Goal: Task Accomplishment & Management: Complete application form

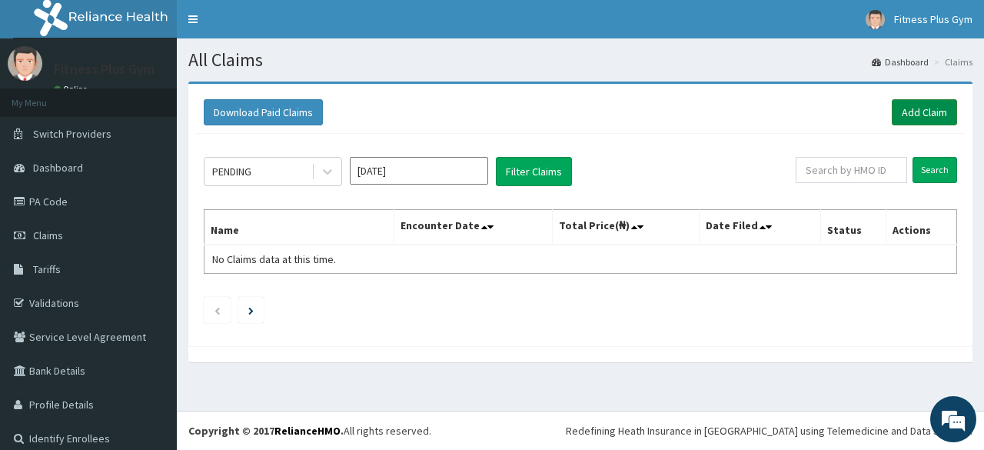
drag, startPoint x: 909, startPoint y: 99, endPoint x: 888, endPoint y: 105, distance: 21.4
click at [908, 99] on link "Add Claim" at bounding box center [924, 112] width 65 height 26
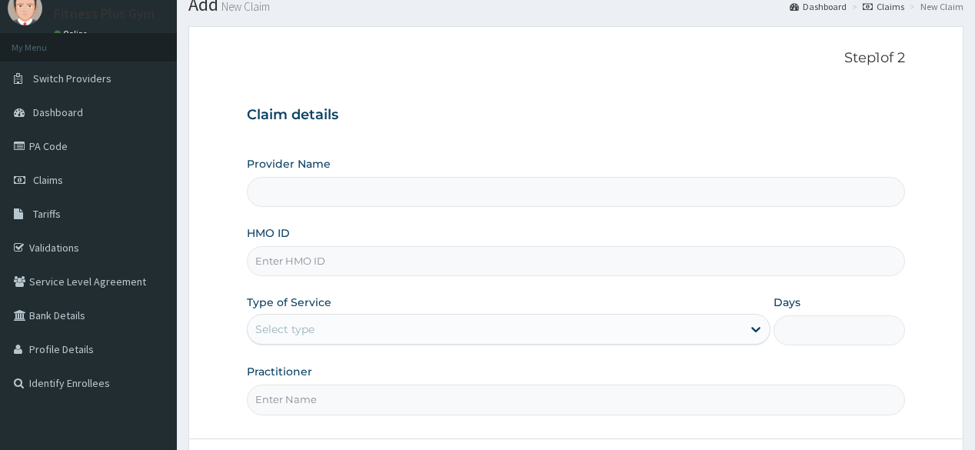
scroll to position [123, 0]
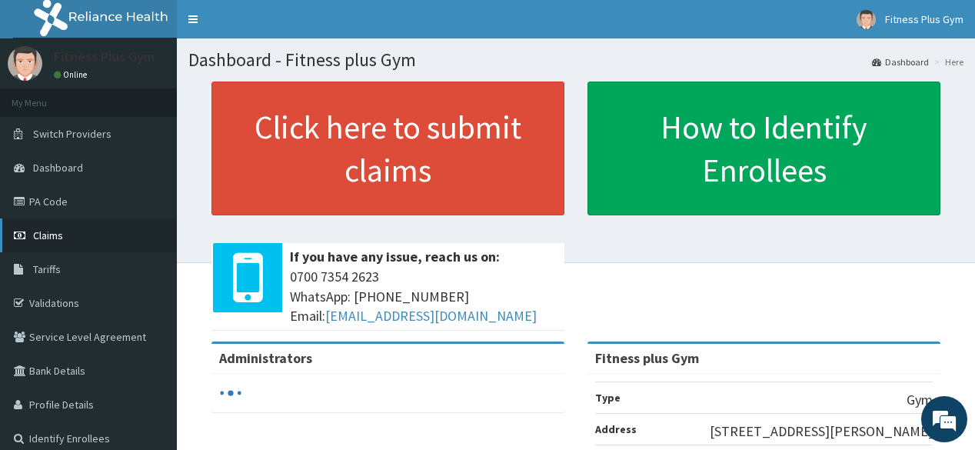
click at [111, 241] on link "Claims" at bounding box center [88, 235] width 177 height 34
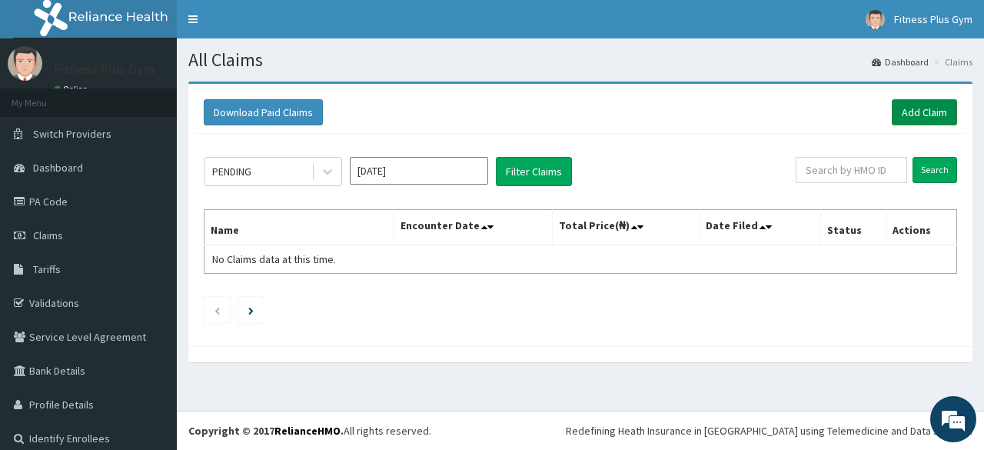
click at [935, 110] on link "Add Claim" at bounding box center [924, 112] width 65 height 26
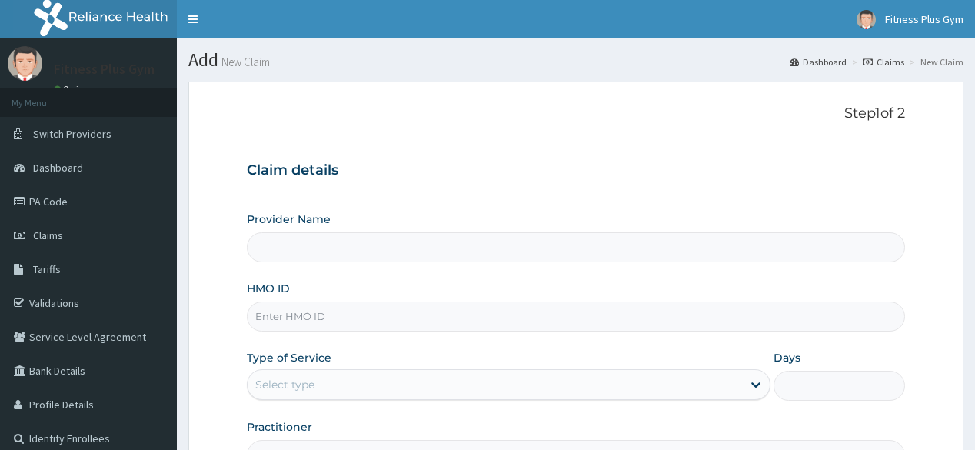
click at [311, 317] on input "HMO ID" at bounding box center [576, 316] width 658 height 30
type input "Fitness plus Gym"
type input "1"
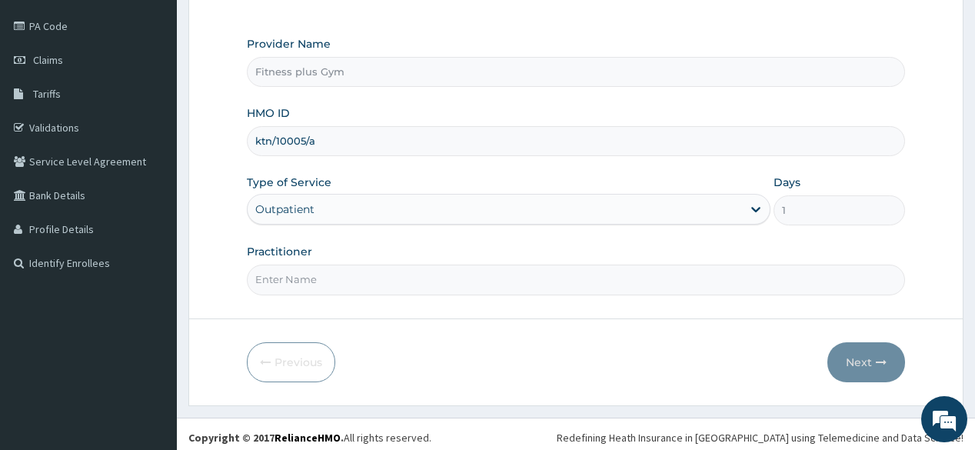
scroll to position [180, 0]
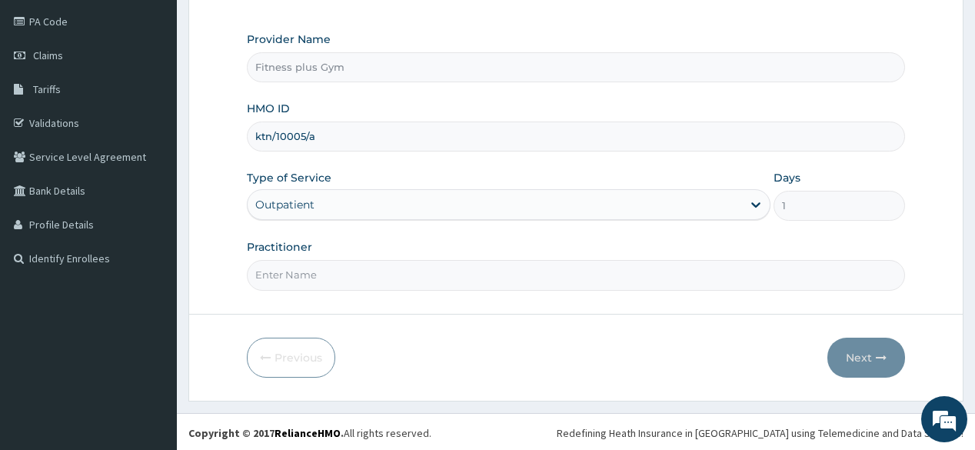
type input "ktn/10005/a"
click at [377, 265] on input "Practitioner" at bounding box center [576, 275] width 658 height 30
type input "fitnessplus"
click at [871, 363] on button "Next" at bounding box center [866, 358] width 78 height 40
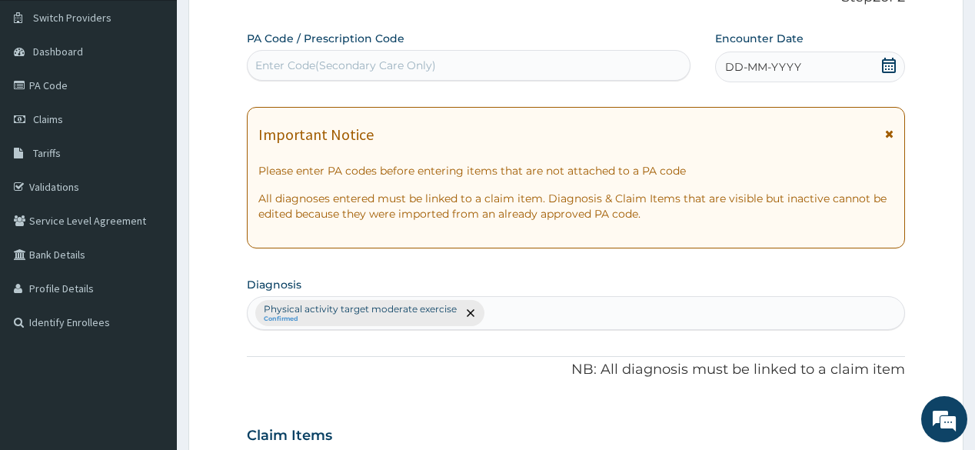
scroll to position [57, 0]
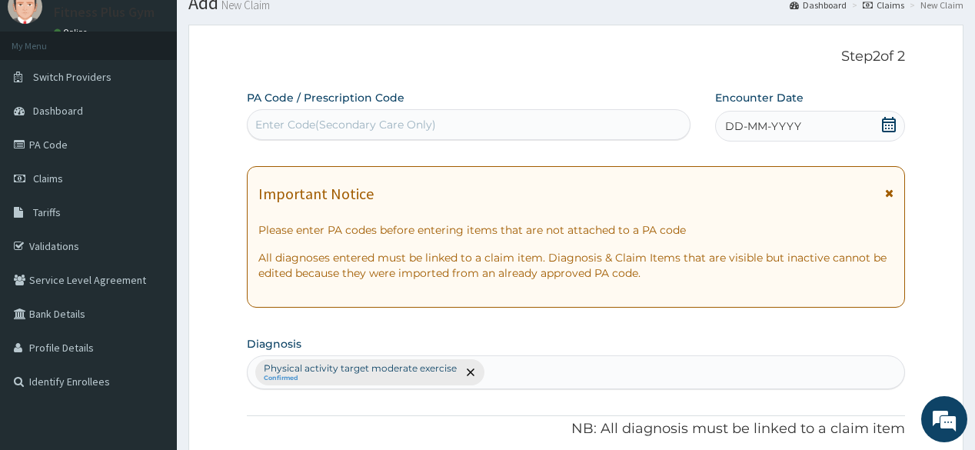
click at [424, 131] on div "Enter Code(Secondary Care Only)" at bounding box center [345, 124] width 181 height 15
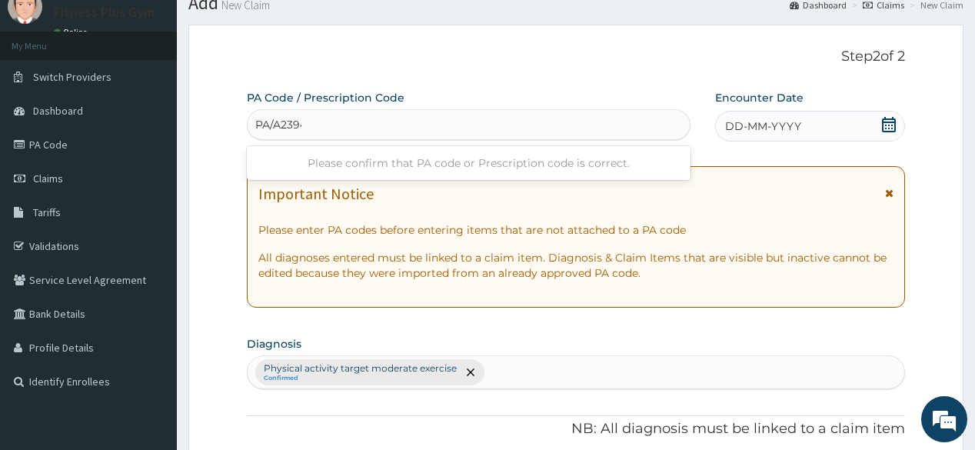
type input "PA/A23946"
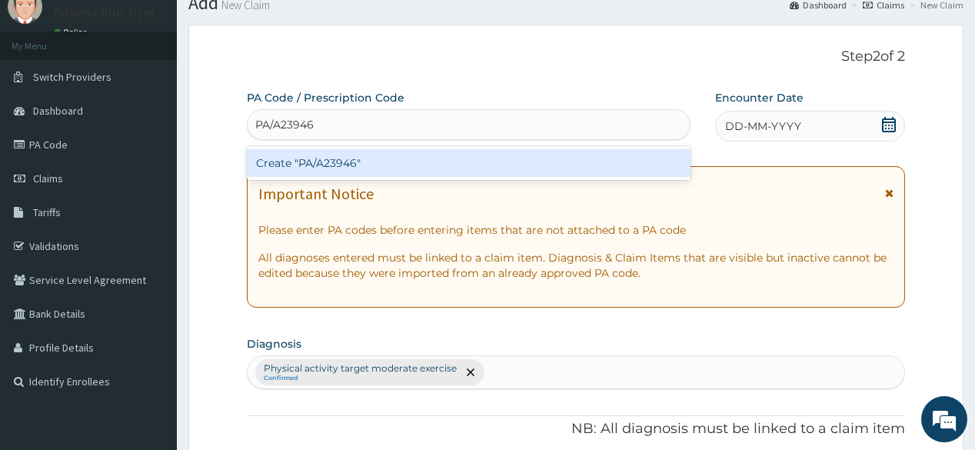
click at [431, 171] on div "Create "PA/A23946"" at bounding box center [468, 163] width 443 height 28
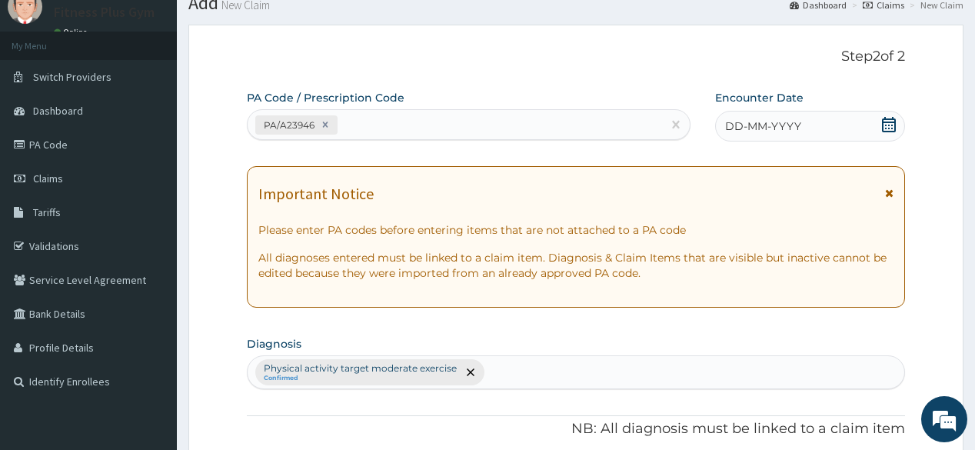
click at [889, 123] on icon at bounding box center [888, 124] width 15 height 15
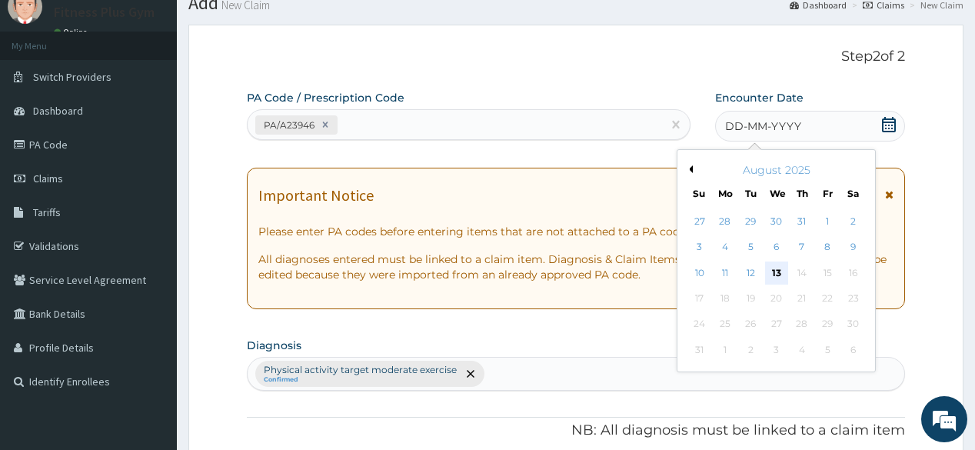
click at [778, 271] on div "13" at bounding box center [775, 272] width 23 height 23
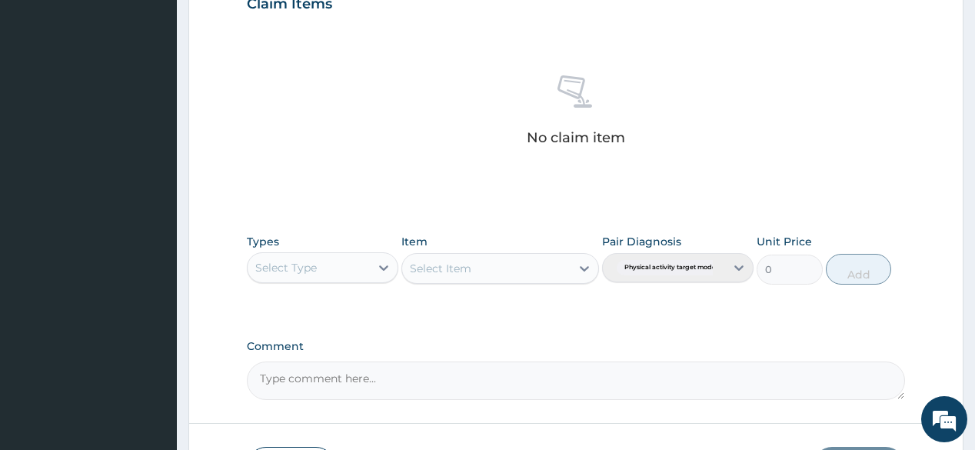
scroll to position [658, 0]
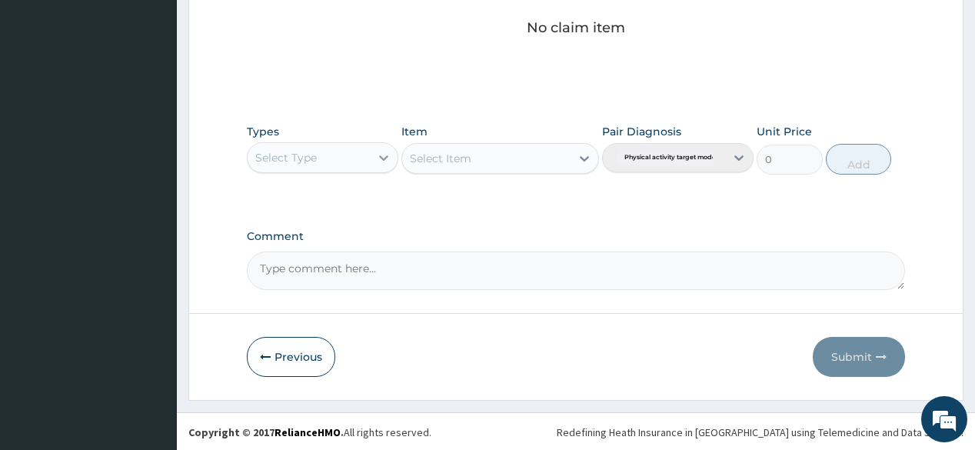
click at [371, 158] on div at bounding box center [384, 158] width 28 height 28
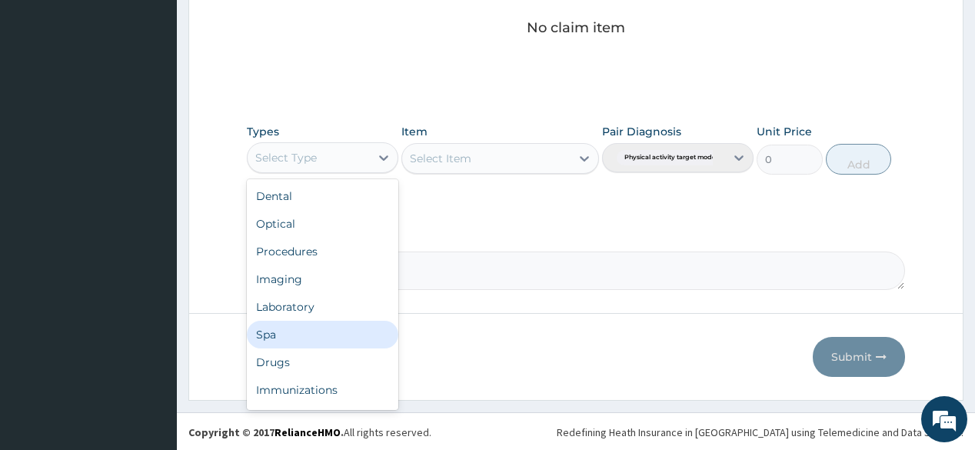
scroll to position [52, 0]
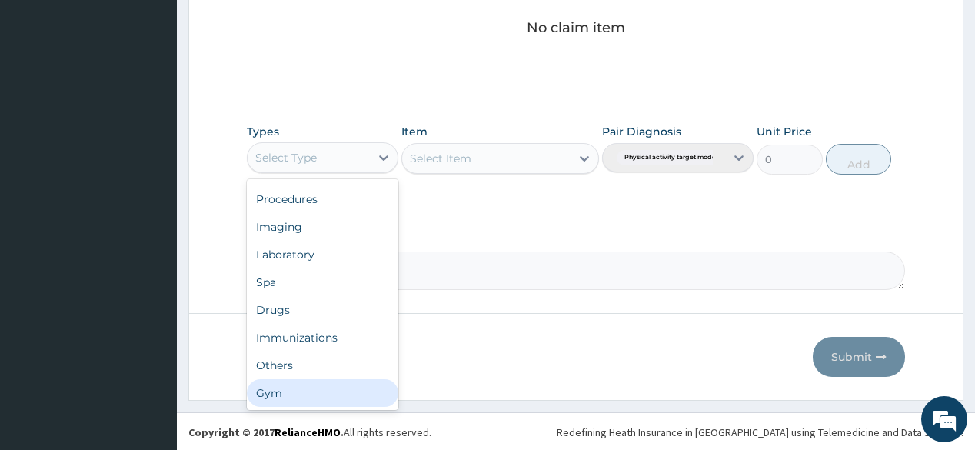
click at [327, 399] on div "Gym" at bounding box center [322, 393] width 151 height 28
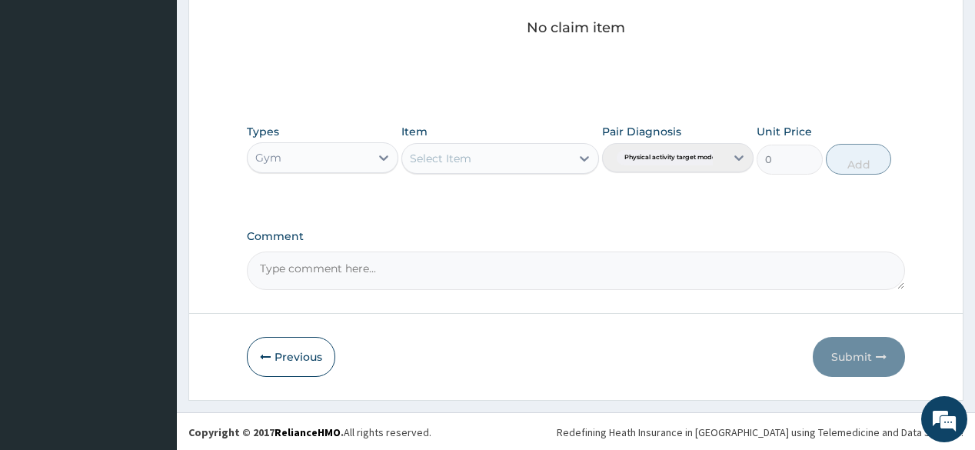
click at [568, 157] on div "Select Item" at bounding box center [486, 158] width 168 height 25
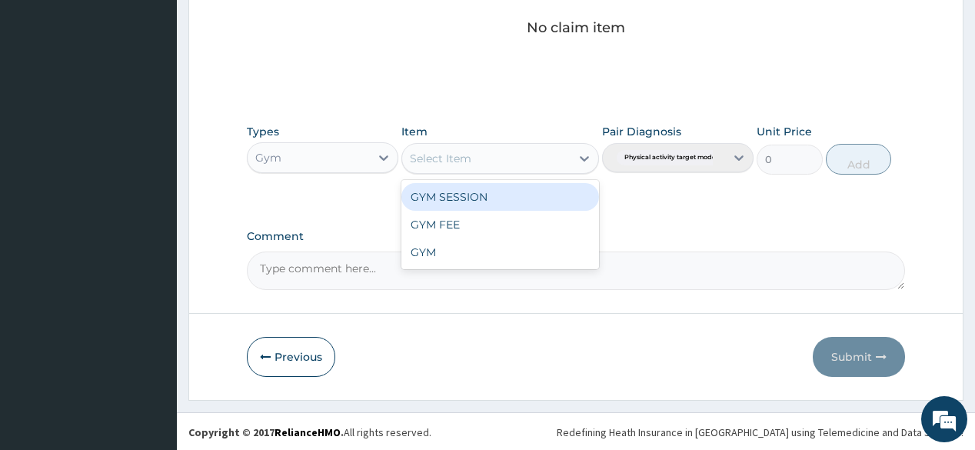
click at [561, 196] on div "GYM SESSION" at bounding box center [500, 197] width 198 height 28
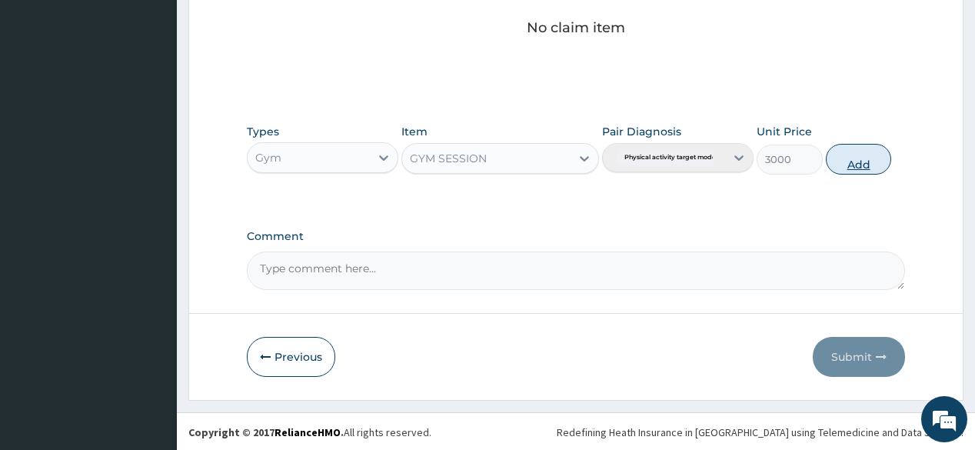
drag, startPoint x: 877, startPoint y: 141, endPoint x: 878, endPoint y: 171, distance: 29.2
click at [878, 141] on div "Types Gym Item option GYM SESSION, selected. Select is focused ,type to refine …" at bounding box center [576, 149] width 658 height 66
drag, startPoint x: 857, startPoint y: 143, endPoint x: 879, endPoint y: 231, distance: 90.5
click at [861, 175] on div "Types Gym Item GYM SESSION Pair Diagnosis Physical activity target moder... Uni…" at bounding box center [576, 149] width 658 height 66
drag, startPoint x: 846, startPoint y: 137, endPoint x: 854, endPoint y: 163, distance: 27.3
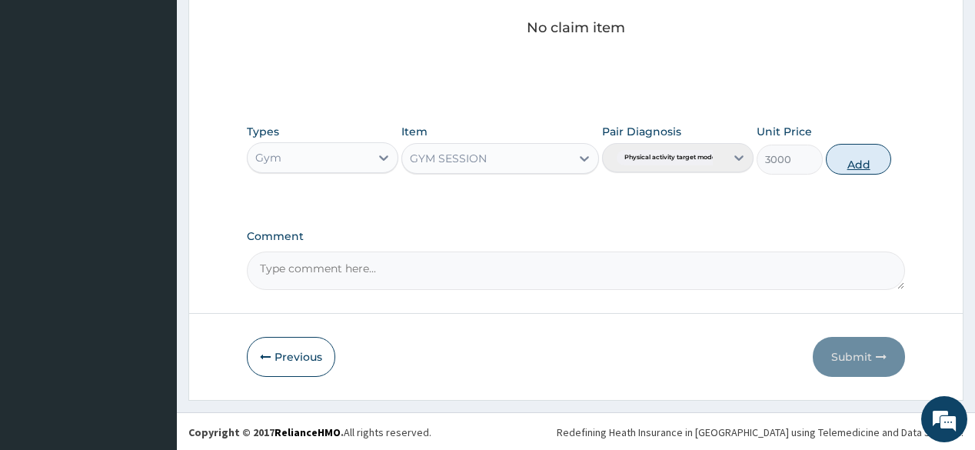
click at [846, 143] on div "Types Gym Item GYM SESSION Pair Diagnosis Physical activity target moder... Uni…" at bounding box center [576, 149] width 658 height 66
click at [854, 163] on button "Add" at bounding box center [859, 159] width 66 height 31
type input "0"
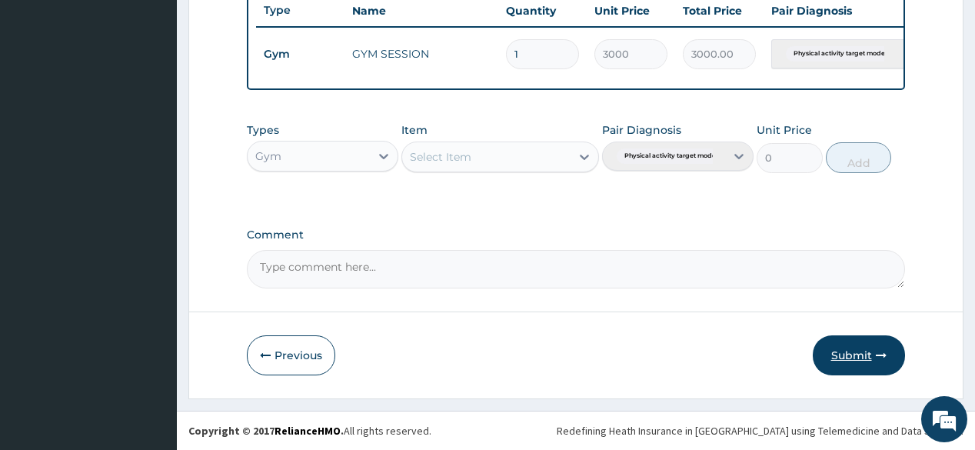
click at [871, 355] on button "Submit" at bounding box center [859, 355] width 92 height 40
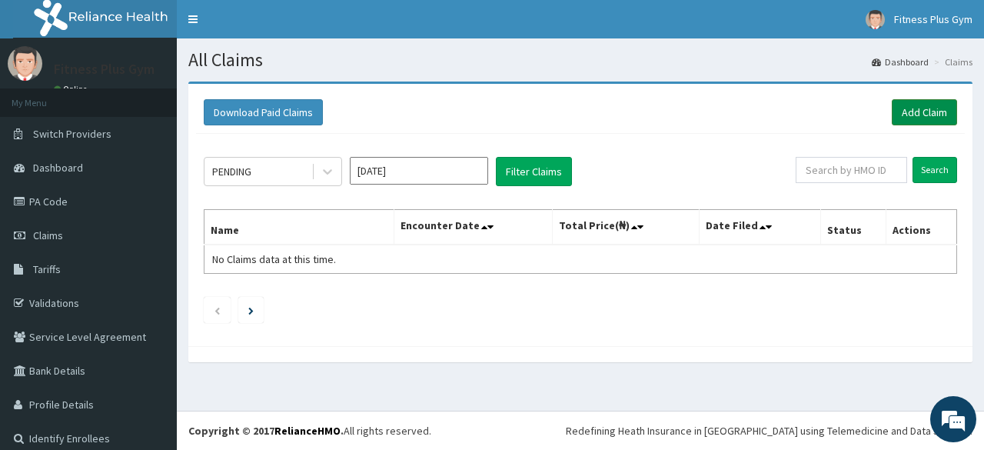
click at [901, 110] on link "Add Claim" at bounding box center [924, 112] width 65 height 26
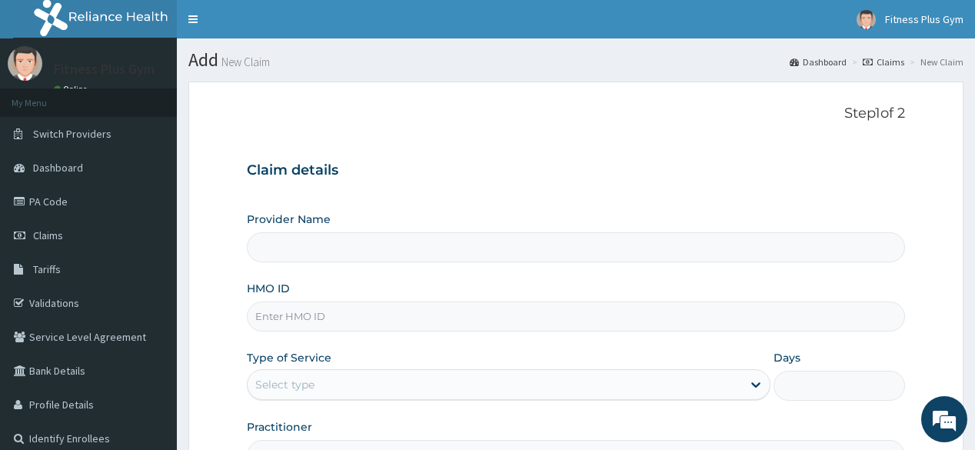
type input "Fitness plus Gym"
type input "1"
click at [304, 323] on input "HMO ID" at bounding box center [576, 316] width 658 height 30
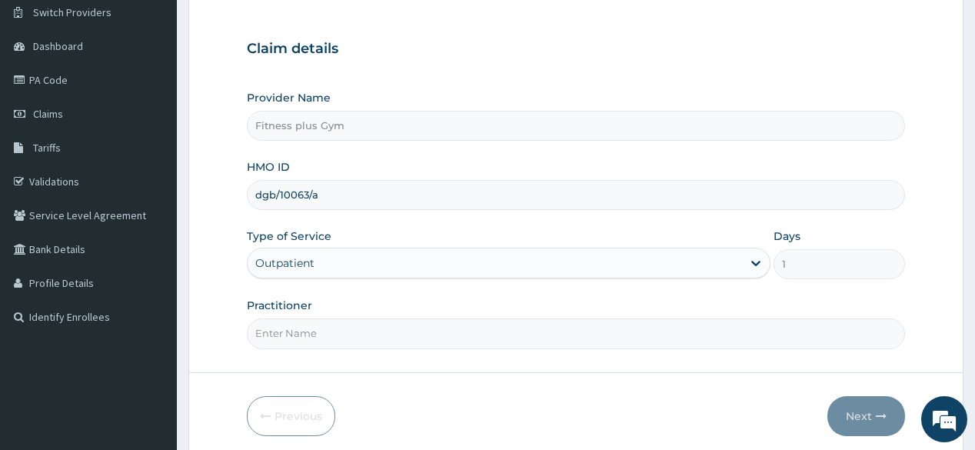
scroll to position [123, 0]
type input "dgb/10063/a"
click at [351, 335] on input "Practitioner" at bounding box center [576, 332] width 658 height 30
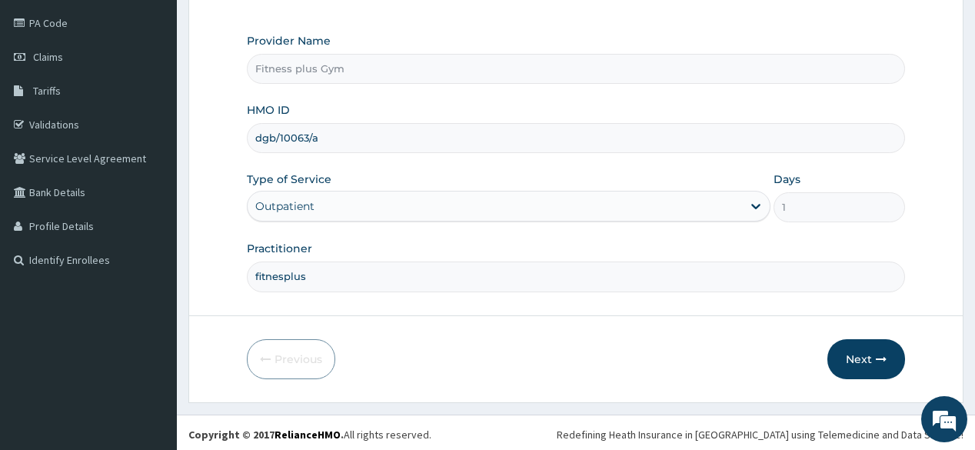
scroll to position [180, 0]
type input "fitnesplus"
click at [856, 361] on button "Next" at bounding box center [866, 358] width 78 height 40
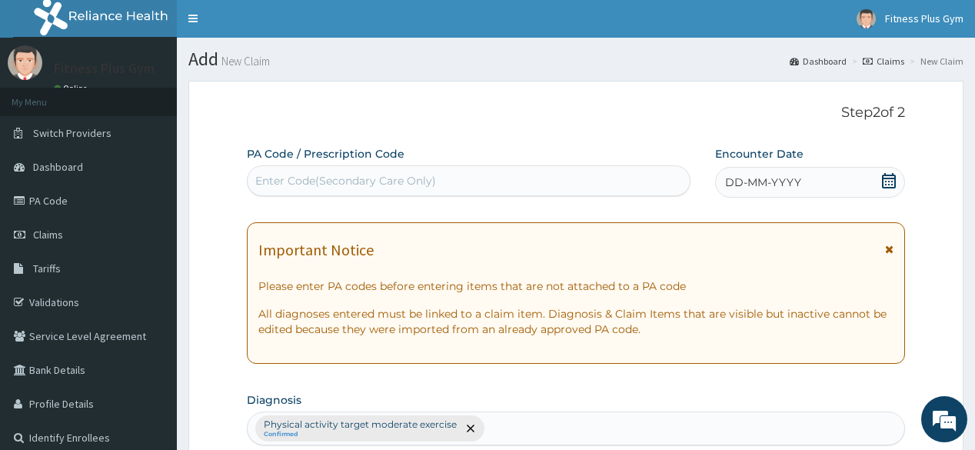
scroll to position [0, 0]
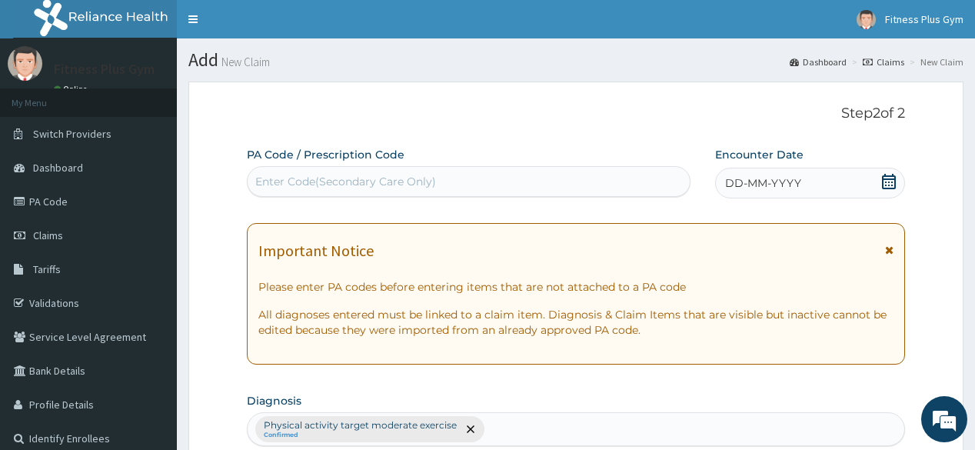
click at [538, 178] on div "Enter Code(Secondary Care Only)" at bounding box center [468, 181] width 441 height 25
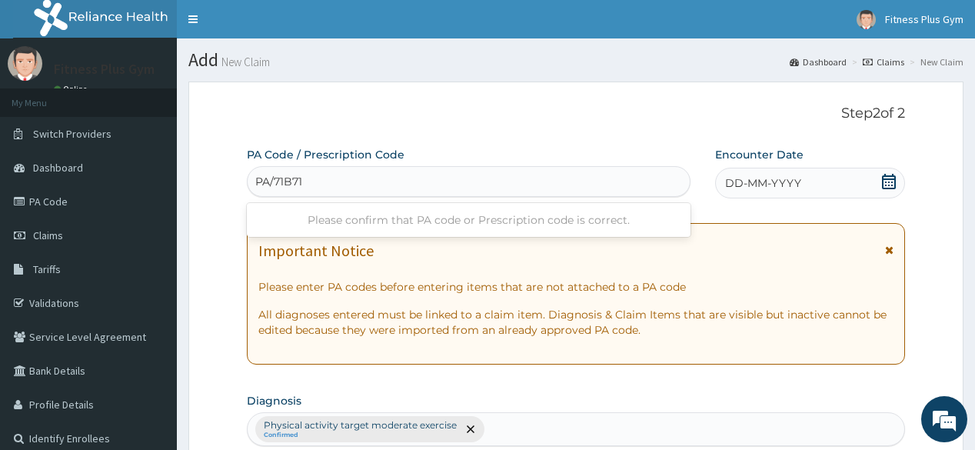
type input "PA/71B71A"
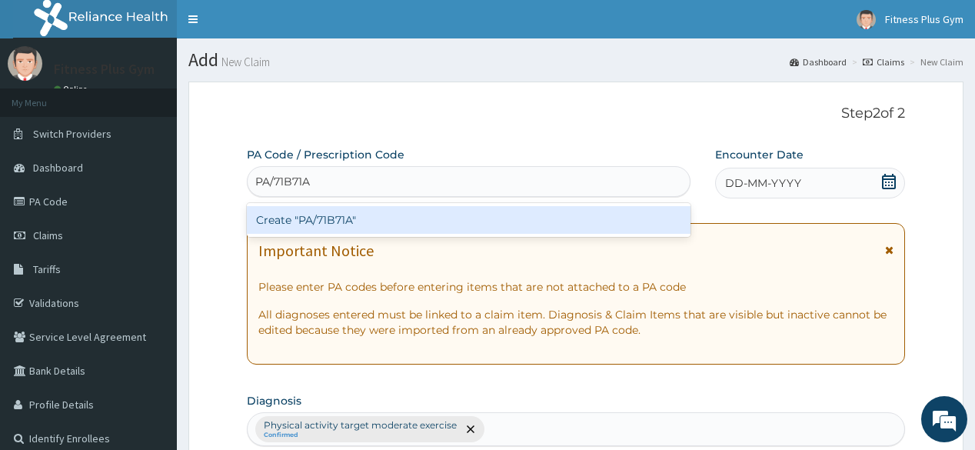
click at [559, 223] on div "Create "PA/71B71A"" at bounding box center [468, 220] width 443 height 28
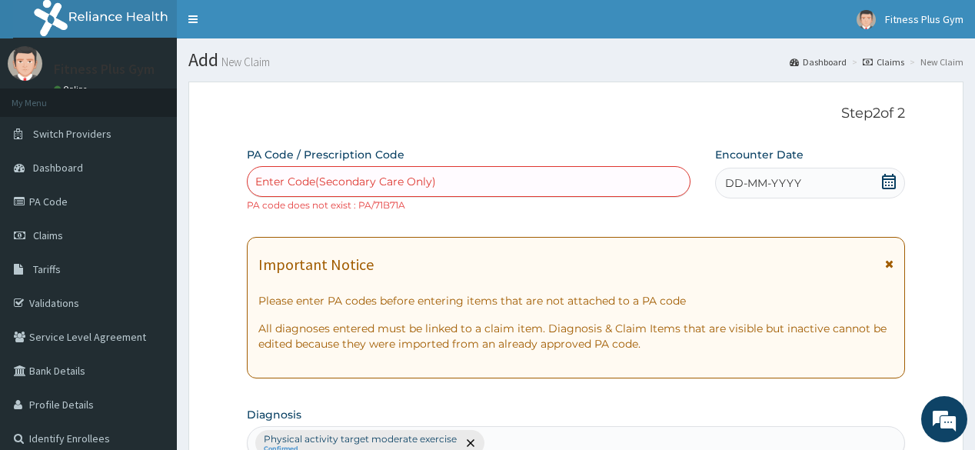
click at [822, 188] on div "DD-MM-YYYY" at bounding box center [810, 183] width 190 height 31
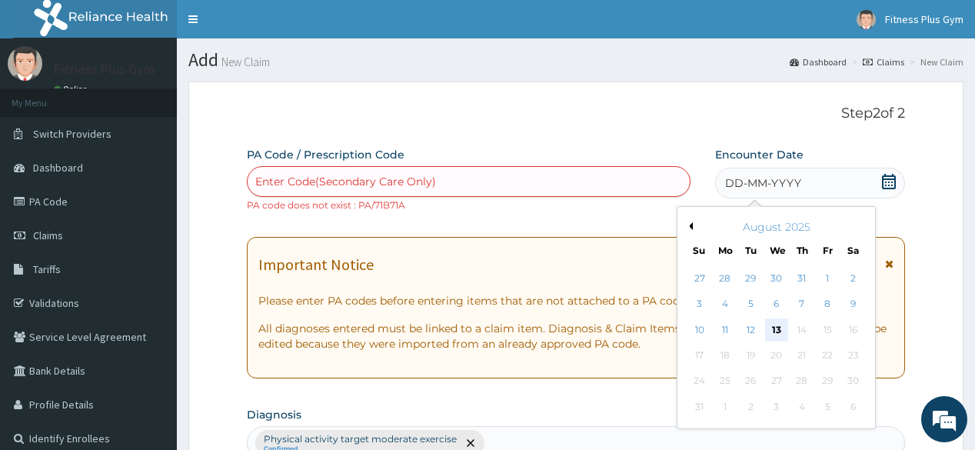
click at [777, 330] on div "13" at bounding box center [775, 329] width 23 height 23
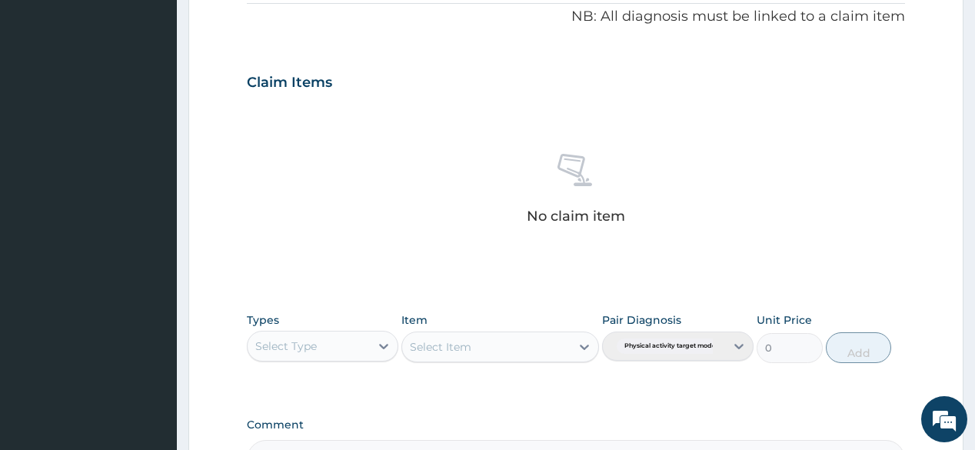
scroll to position [615, 0]
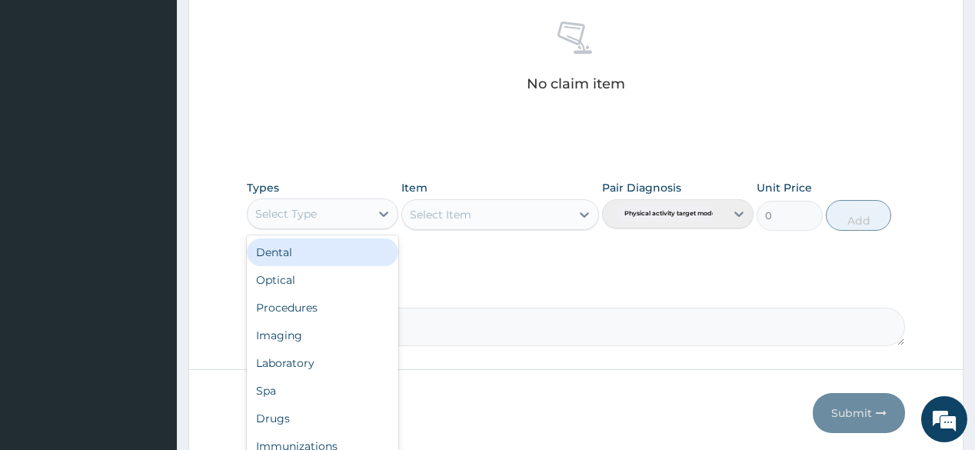
drag, startPoint x: 344, startPoint y: 216, endPoint x: 336, endPoint y: 261, distance: 46.0
click at [345, 220] on div "Select Type" at bounding box center [309, 213] width 122 height 25
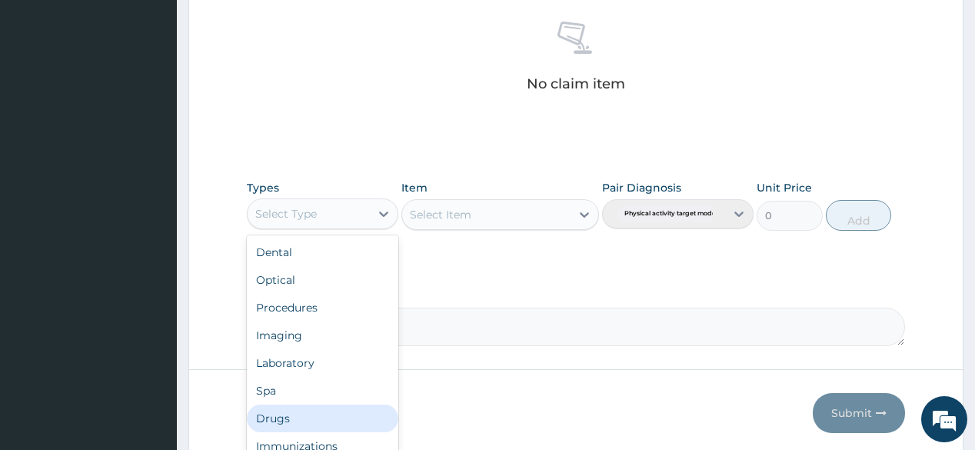
scroll to position [52, 0]
click at [308, 421] on div "Others" at bounding box center [322, 422] width 151 height 28
click at [328, 205] on div "Others" at bounding box center [309, 213] width 122 height 25
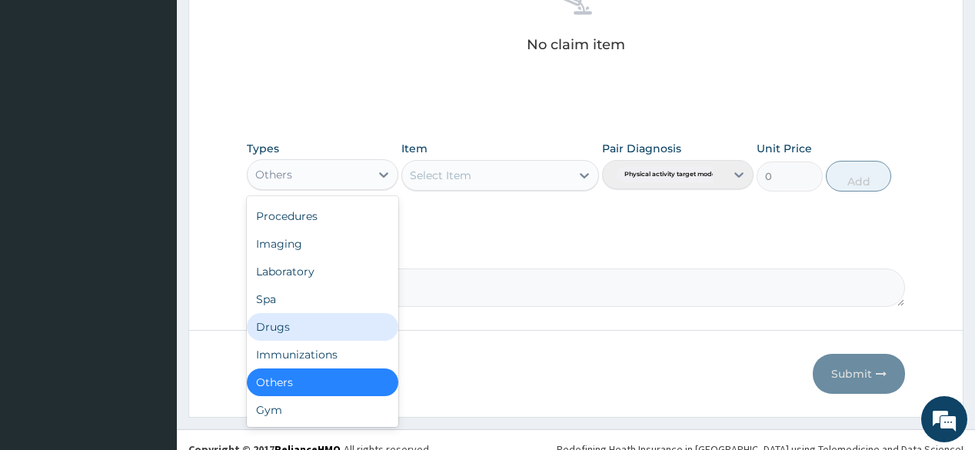
scroll to position [671, 0]
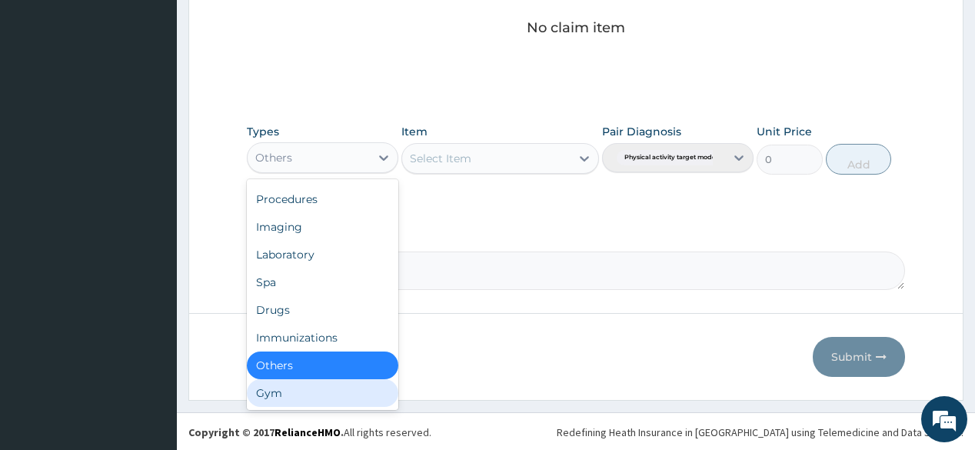
click at [341, 391] on div "Gym" at bounding box center [322, 393] width 151 height 28
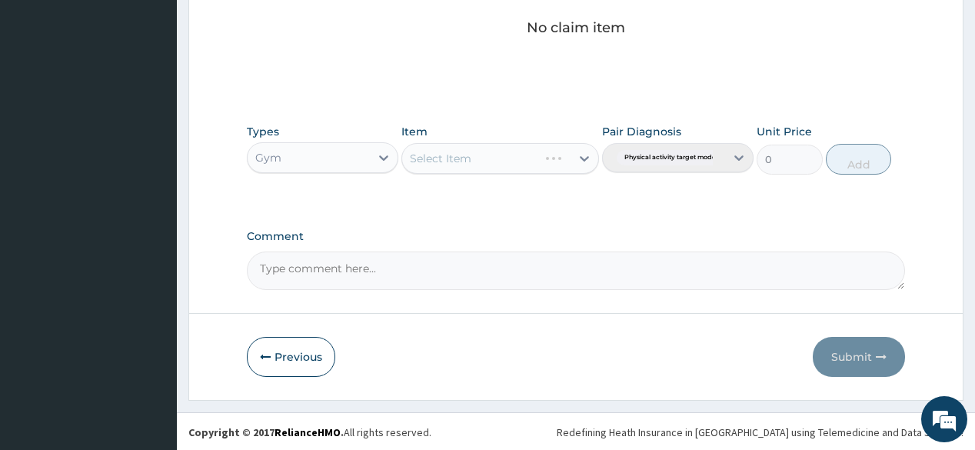
click at [520, 161] on div "Select Item" at bounding box center [470, 158] width 136 height 25
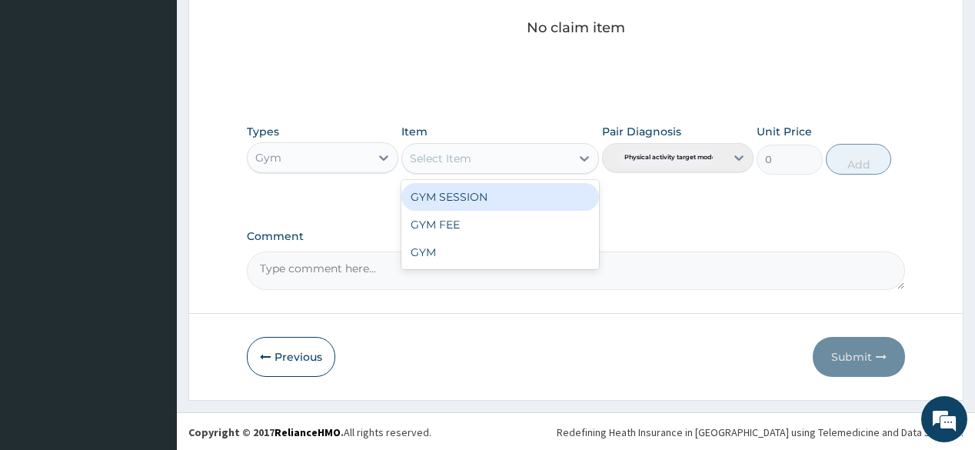
drag, startPoint x: 487, startPoint y: 196, endPoint x: 508, endPoint y: 196, distance: 20.8
click at [488, 196] on div "GYM SESSION" at bounding box center [500, 197] width 198 height 28
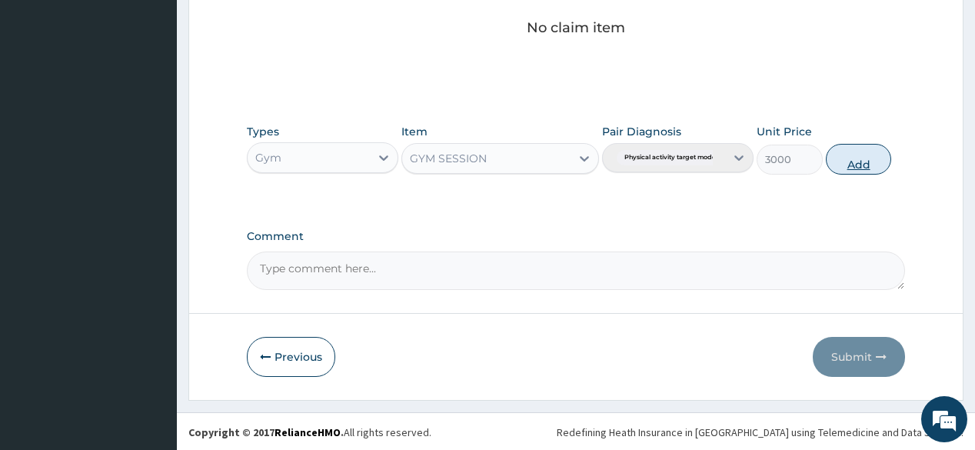
drag, startPoint x: 842, startPoint y: 148, endPoint x: 843, endPoint y: 161, distance: 13.1
click at [843, 149] on button "Add" at bounding box center [859, 159] width 66 height 31
type input "0"
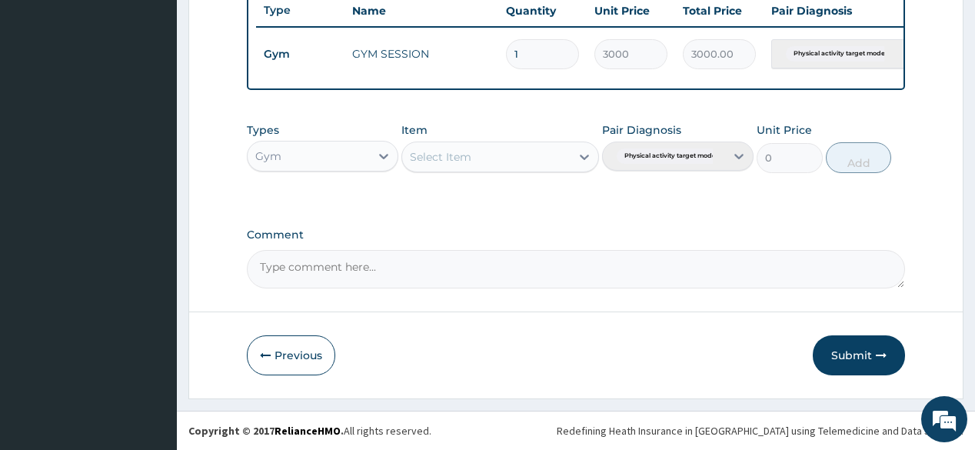
click at [854, 360] on button "Submit" at bounding box center [859, 355] width 92 height 40
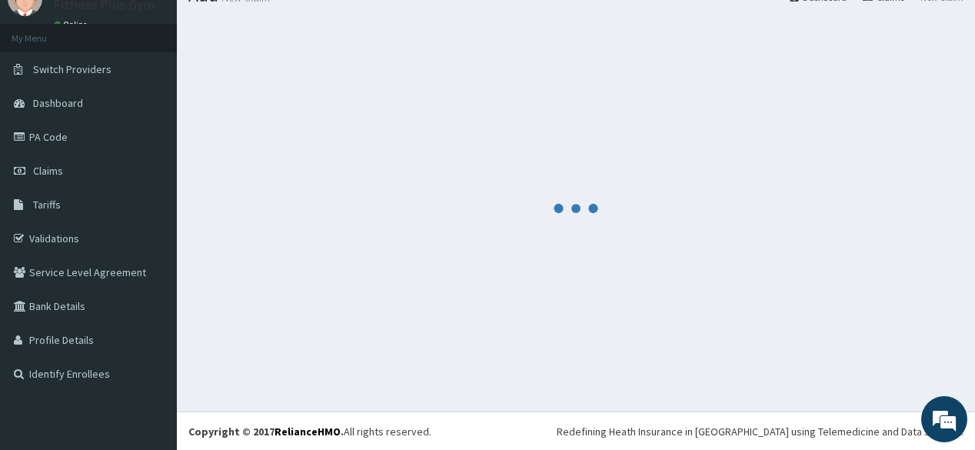
scroll to position [593, 0]
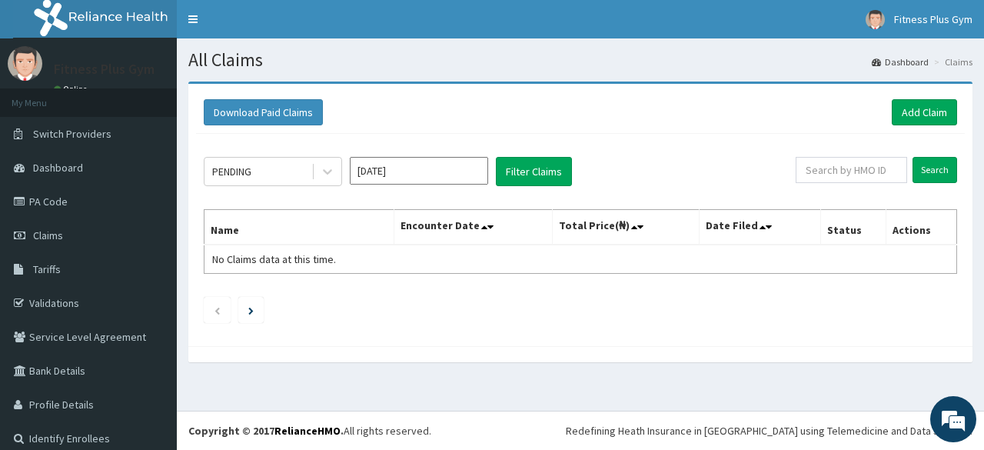
click at [901, 78] on section "Download Paid Claims Add Claim × Note you can only download claims within a max…" at bounding box center [580, 229] width 807 height 319
click at [904, 113] on link "Add Claim" at bounding box center [924, 112] width 65 height 26
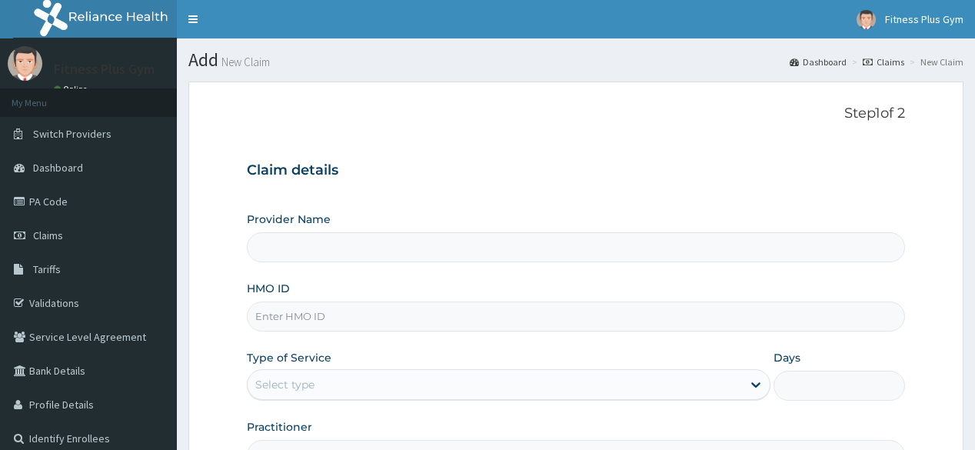
click at [354, 315] on input "HMO ID" at bounding box center [576, 316] width 658 height 30
type input "Fitness plus Gym"
type input "1"
